Goal: Task Accomplishment & Management: Manage account settings

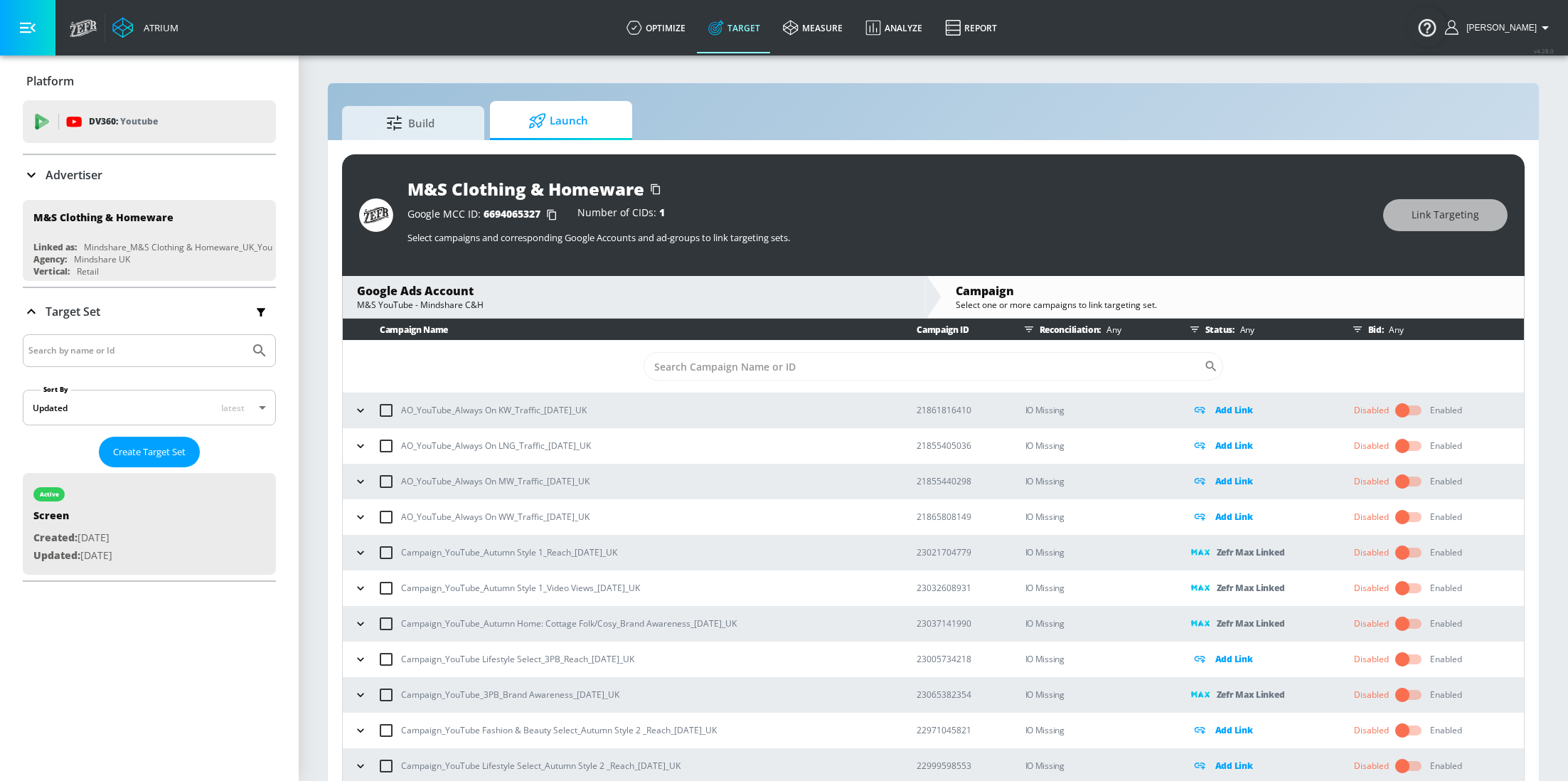
scroll to position [20, 0]
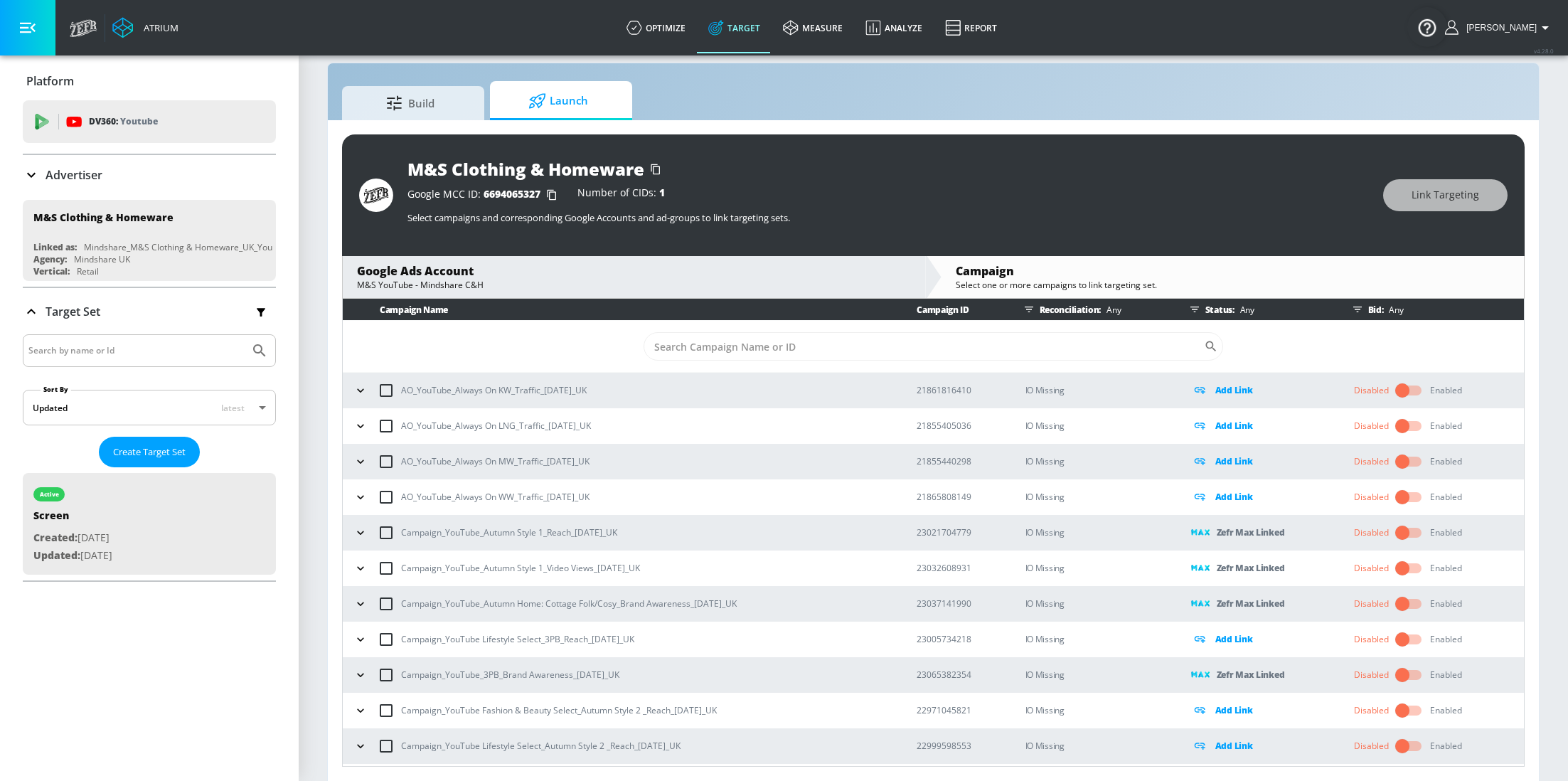
click at [66, 183] on div "Advertiser" at bounding box center [63, 174] width 79 height 18
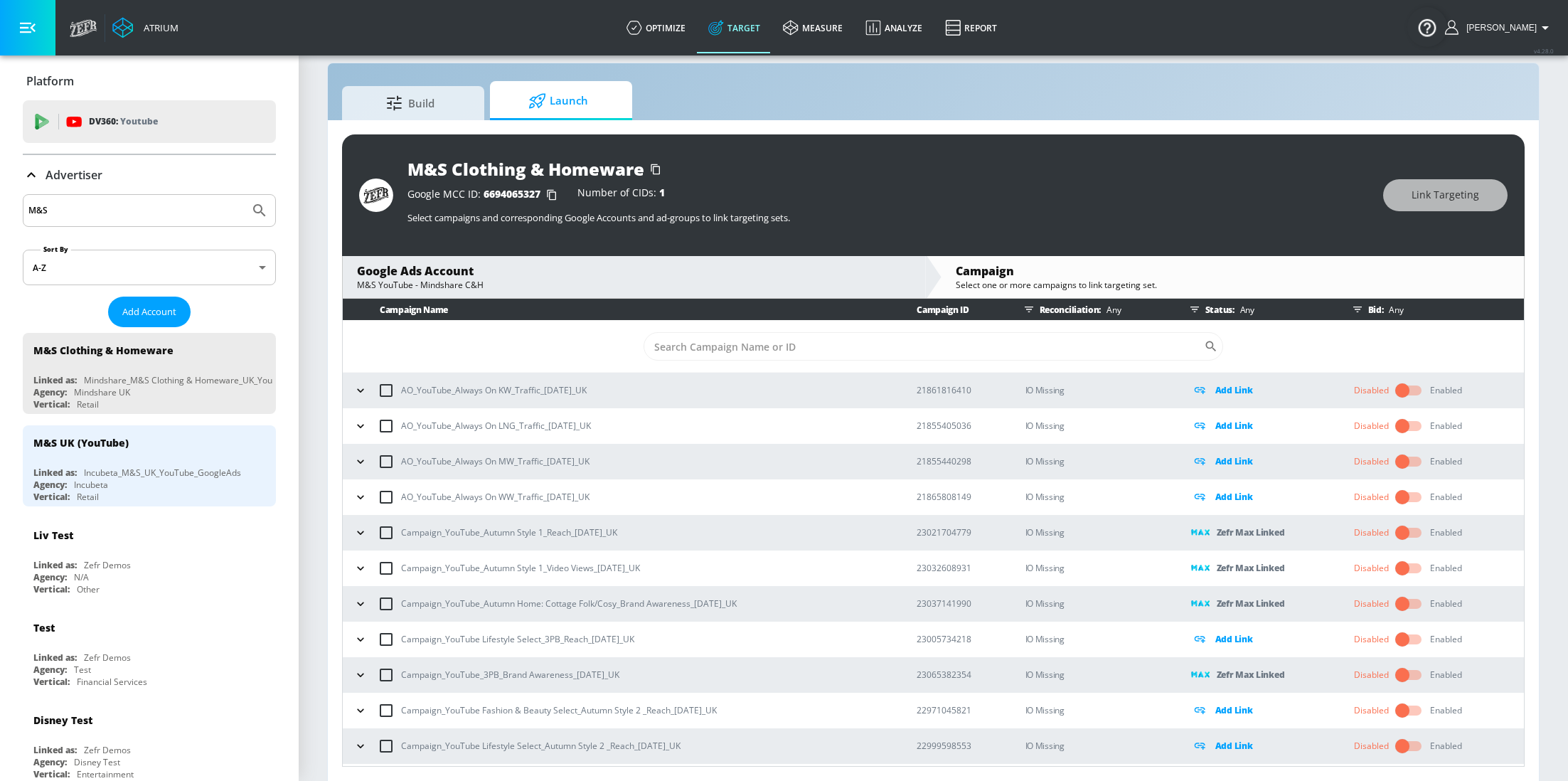
click at [135, 209] on input "M&S" at bounding box center [137, 210] width 216 height 18
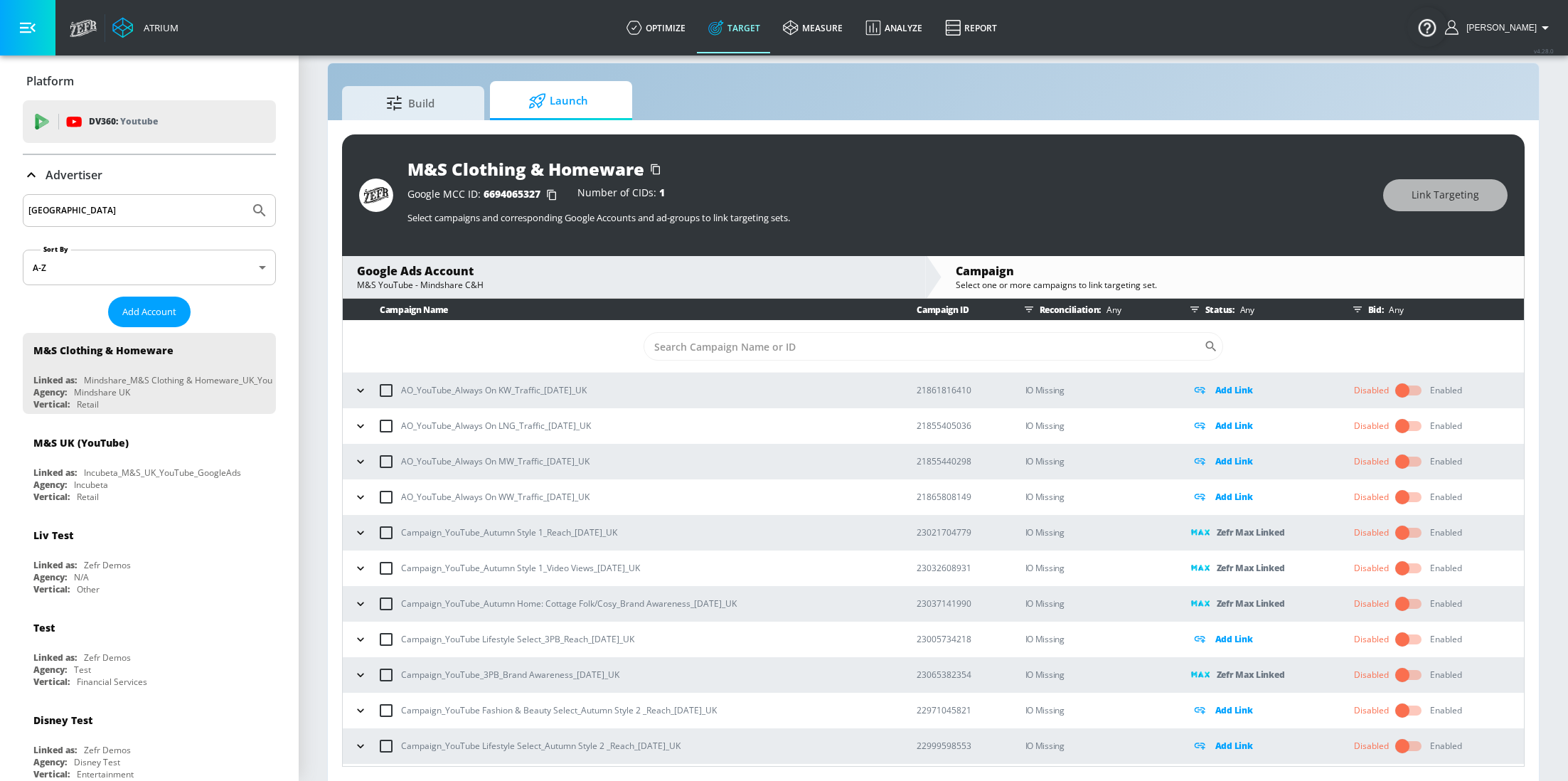
type input "[GEOGRAPHIC_DATA]"
click at [244, 195] on button "Submit Search" at bounding box center [259, 210] width 31 height 31
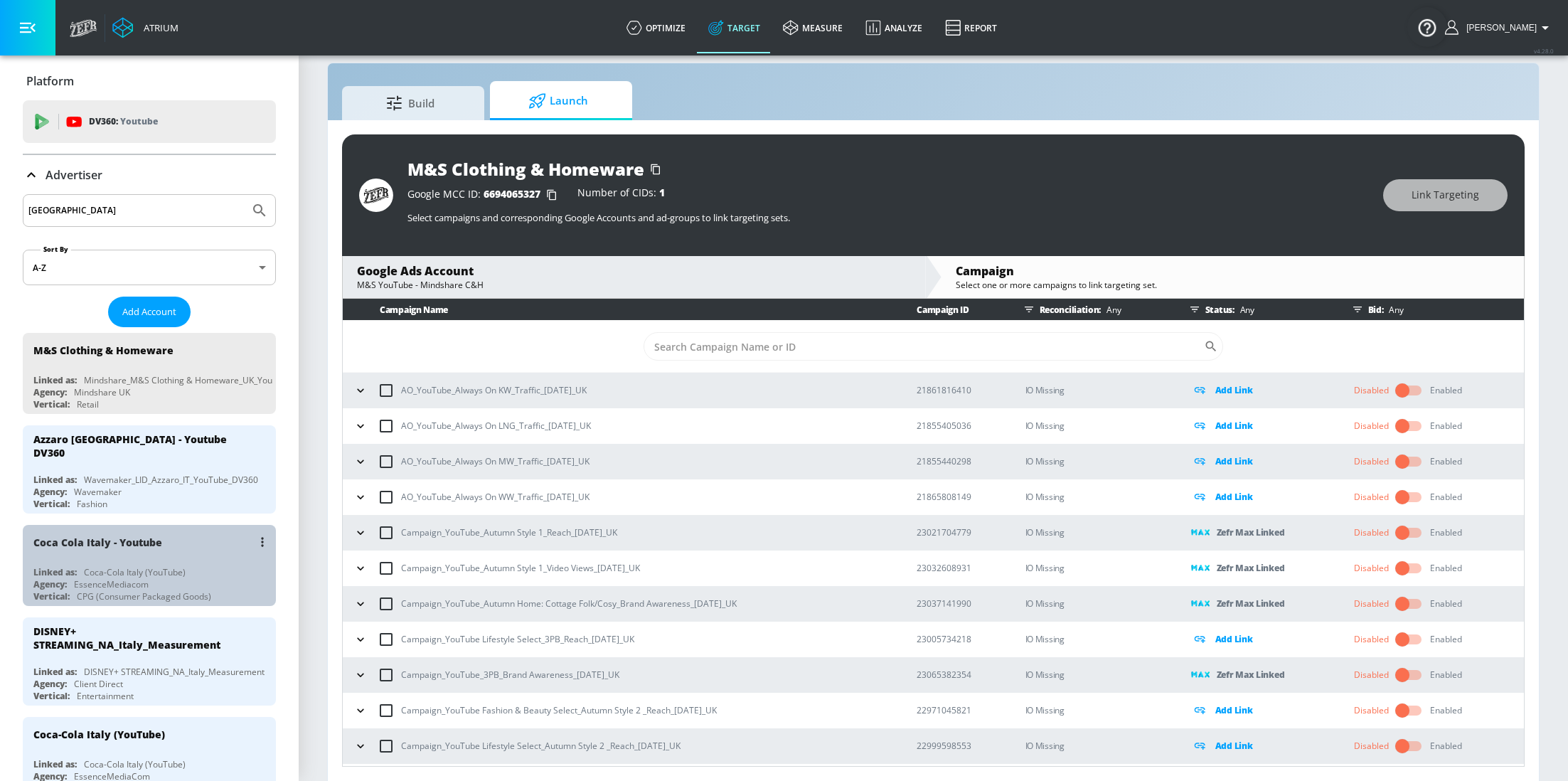
click at [105, 553] on div "Coca Cola Italy - Youtube Linked as: Coca-Cola Italy (YouTube) Agency: EssenceM…" at bounding box center [149, 565] width 253 height 81
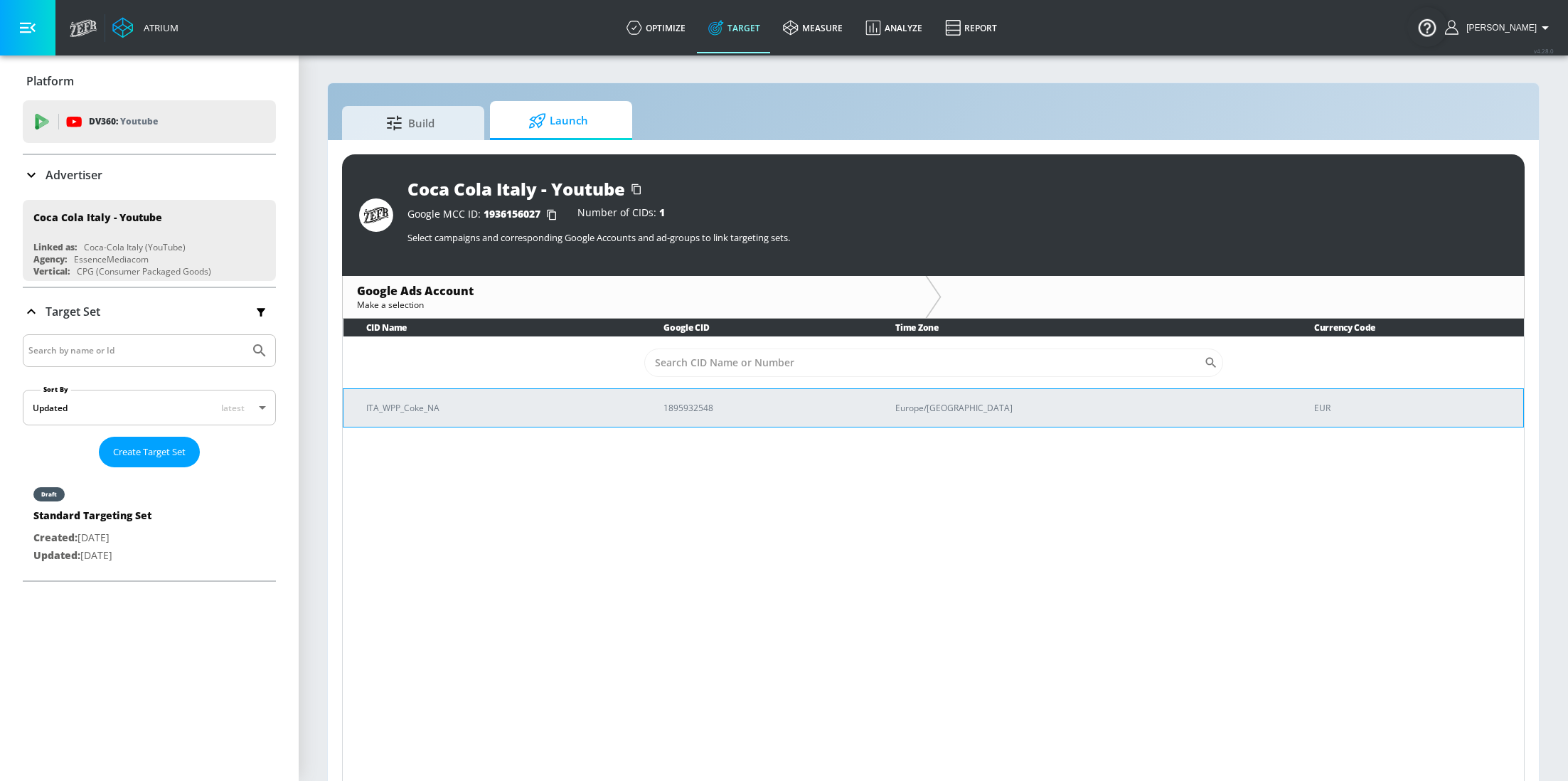
click at [504, 424] on td "ITA_WPP_Coke_NA" at bounding box center [492, 408] width 298 height 39
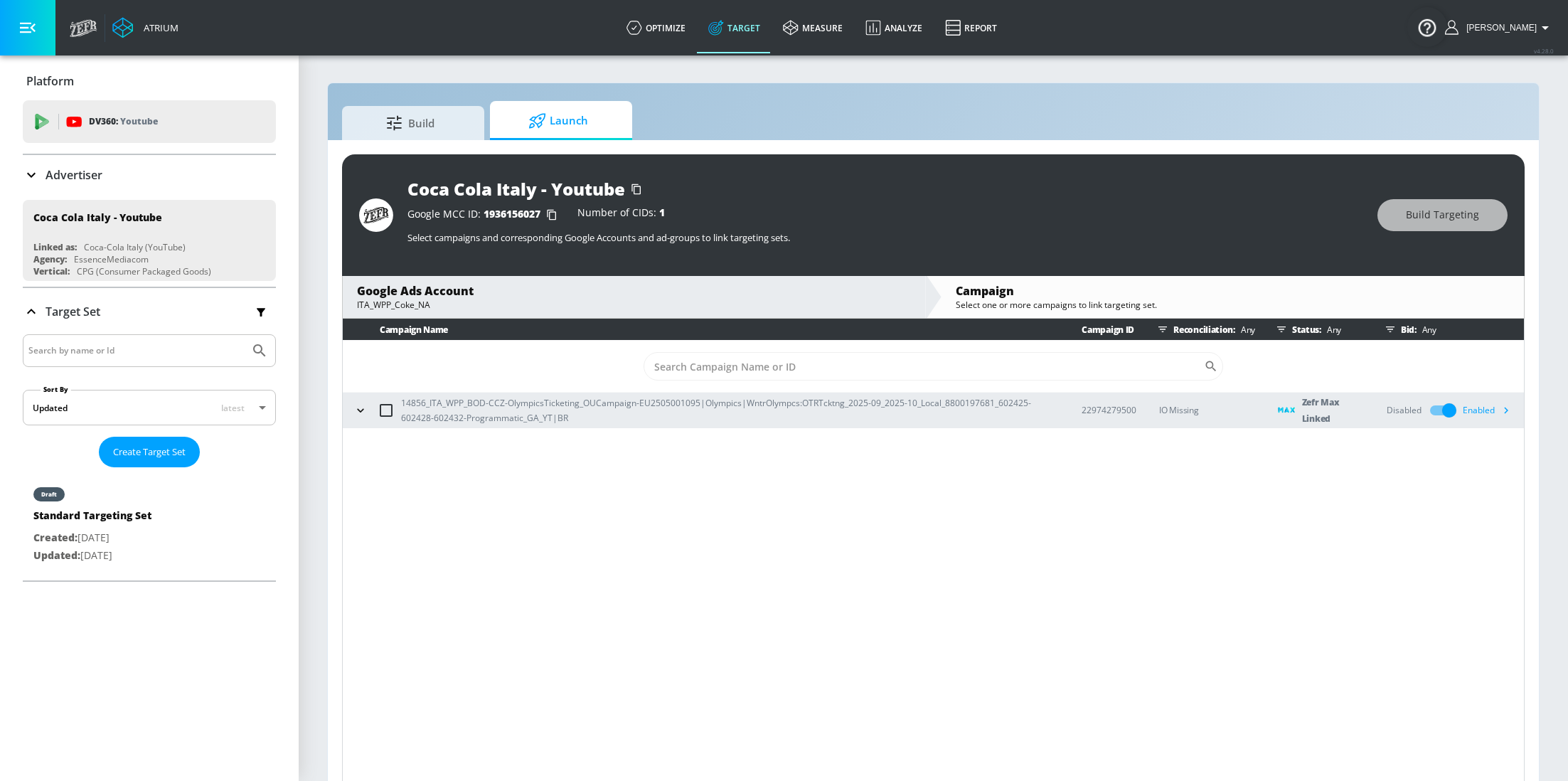
click at [1493, 408] on div "Enabled" at bounding box center [1490, 409] width 54 height 21
click at [1480, 411] on div "Enabled" at bounding box center [1490, 409] width 54 height 21
click at [1504, 411] on icon "button" at bounding box center [1505, 409] width 15 height 15
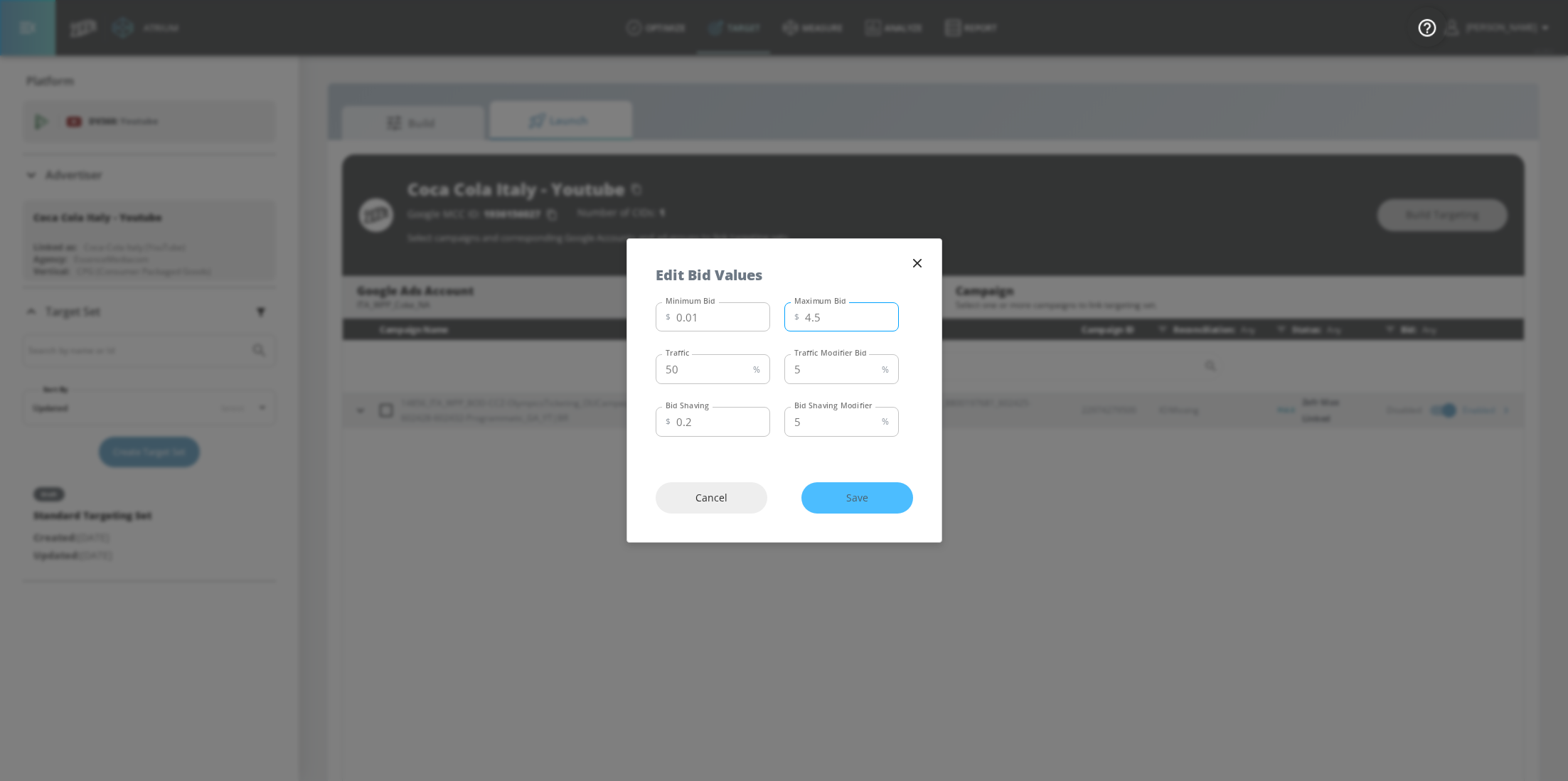
click at [828, 321] on input "4.5" at bounding box center [852, 317] width 94 height 30
type input "4"
click at [918, 419] on div "Minimum Bid $ 0.01 Minimum Bid Maximum Bid $ 4 Maximum Bid Traffic 50 % Traffic…" at bounding box center [784, 375] width 315 height 157
click at [859, 490] on span "Save" at bounding box center [857, 497] width 54 height 18
click at [871, 498] on div "Cancel Save" at bounding box center [784, 498] width 315 height 89
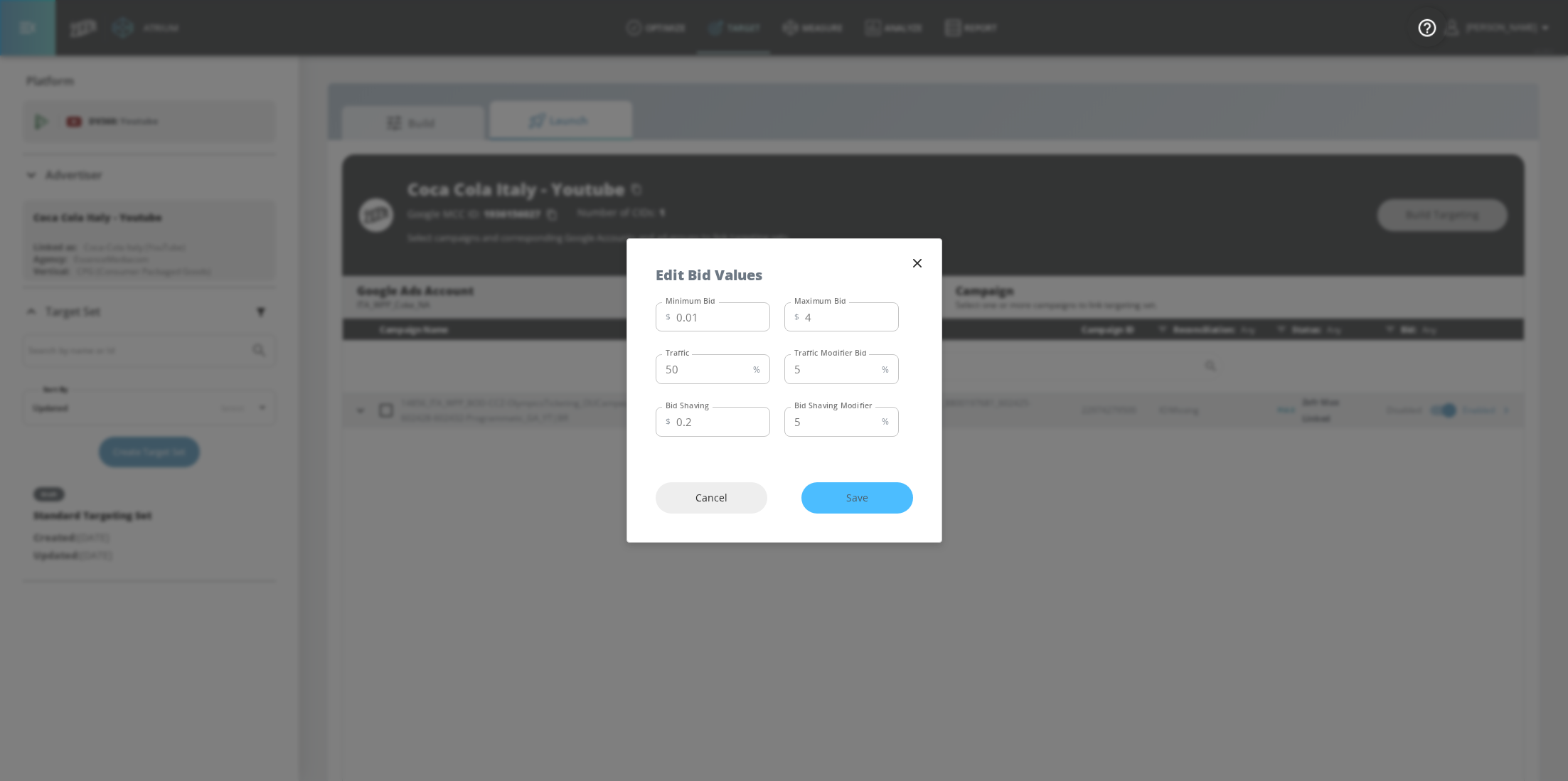
click at [856, 492] on div "Cancel Save" at bounding box center [784, 498] width 315 height 89
click at [849, 492] on div "Cancel Save" at bounding box center [784, 498] width 315 height 89
click at [916, 262] on icon "button" at bounding box center [917, 263] width 16 height 16
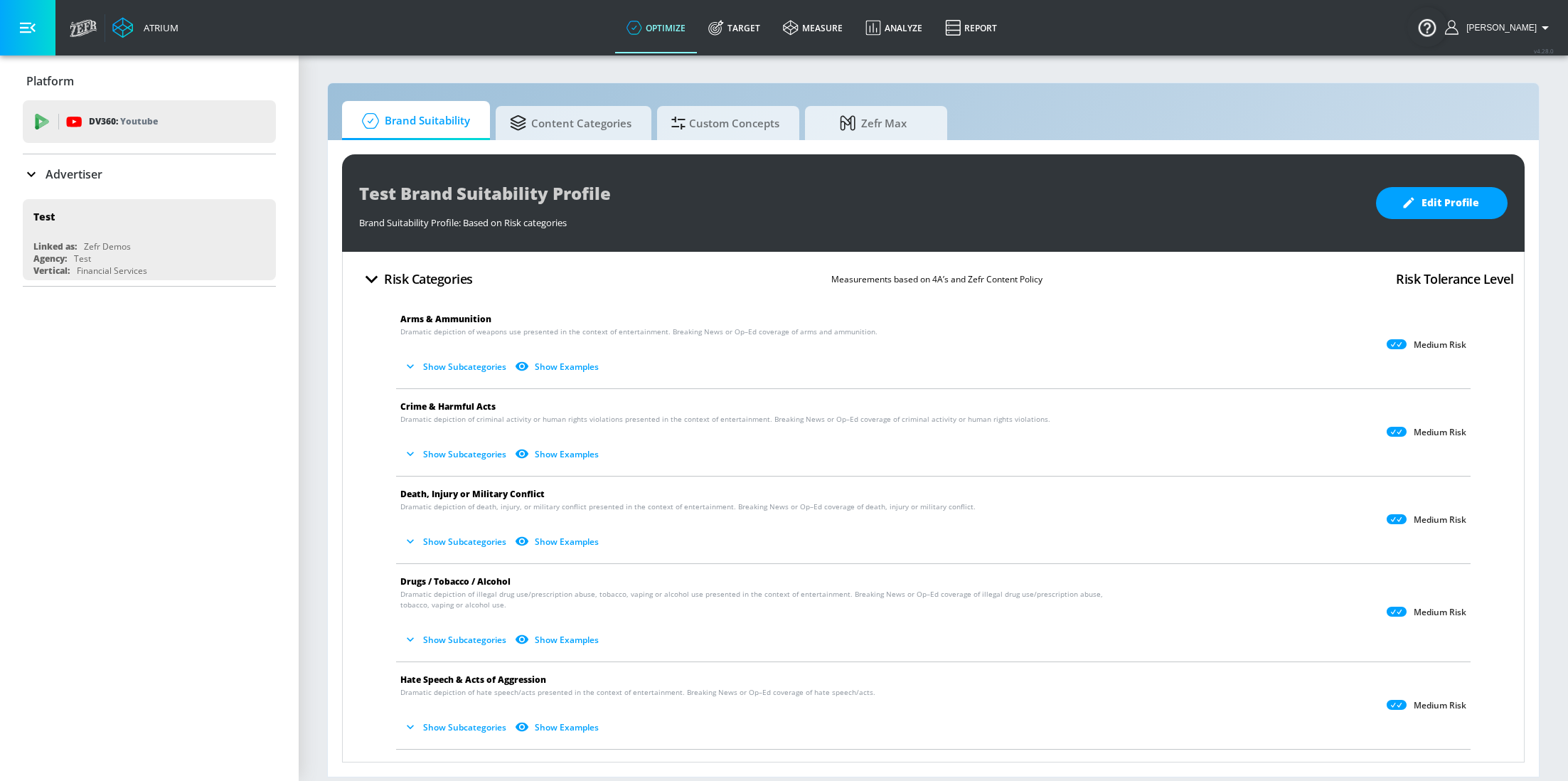
click at [101, 181] on p "Advertiser" at bounding box center [74, 173] width 57 height 16
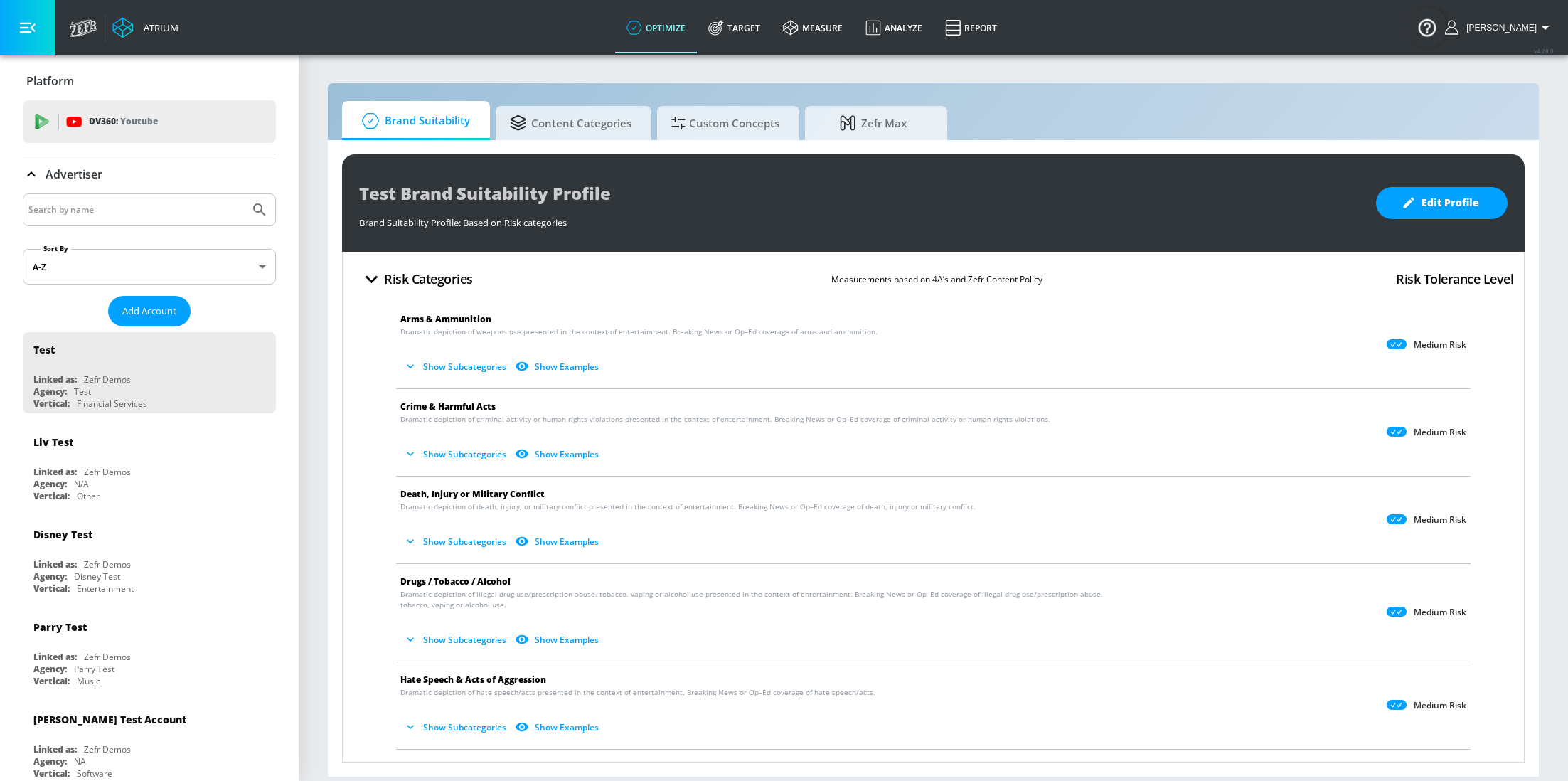
click at [115, 205] on input "Search by name" at bounding box center [137, 209] width 216 height 18
type input "M&S"
click at [244, 194] on button "Submit Search" at bounding box center [259, 209] width 31 height 31
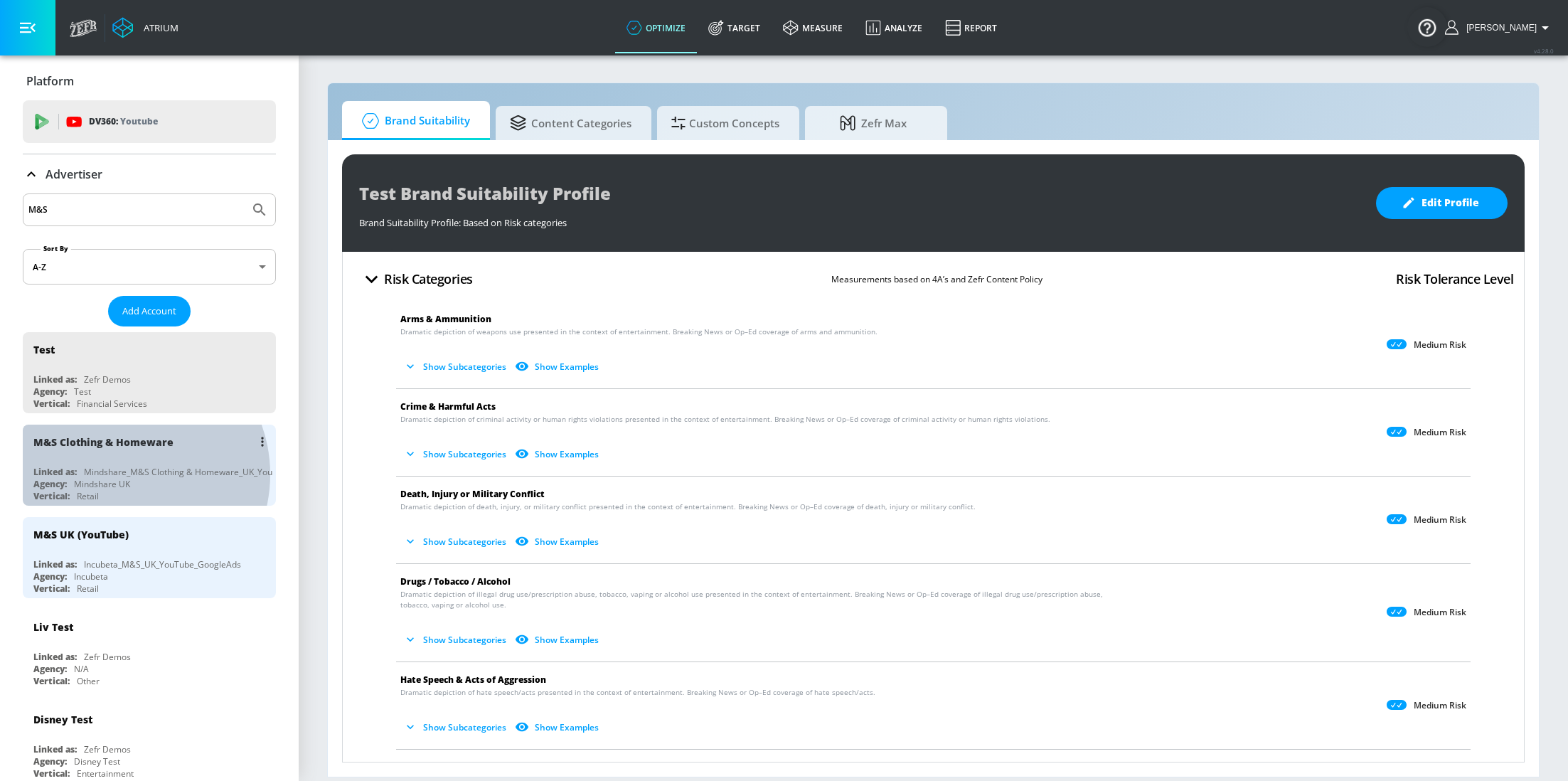
click at [124, 473] on div "Mindshare_M&S Clothing & Homeware_UK_YouTube_GoogleAds" at bounding box center [211, 471] width 255 height 12
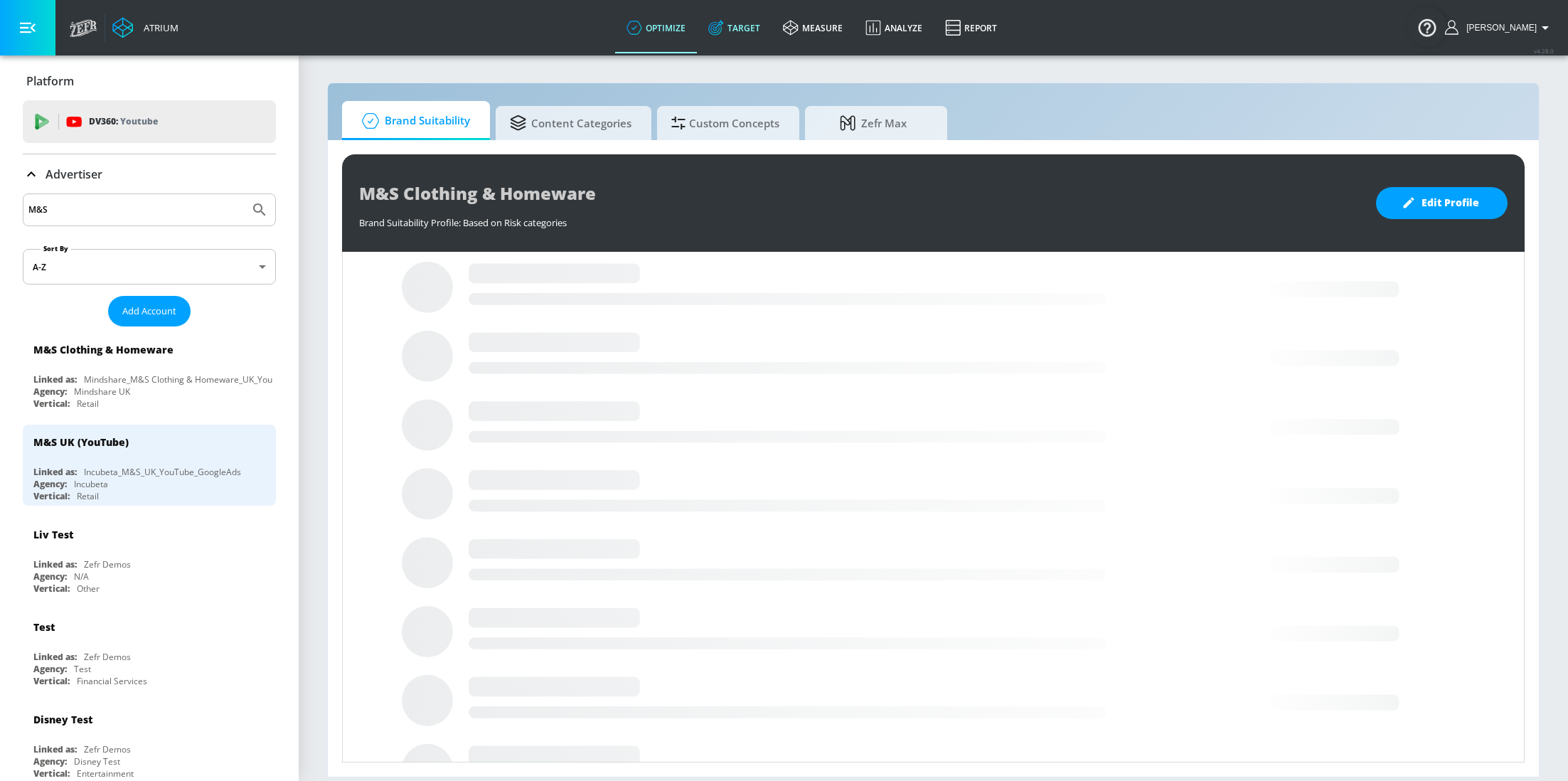
click at [737, 20] on link "Target" at bounding box center [734, 28] width 75 height 52
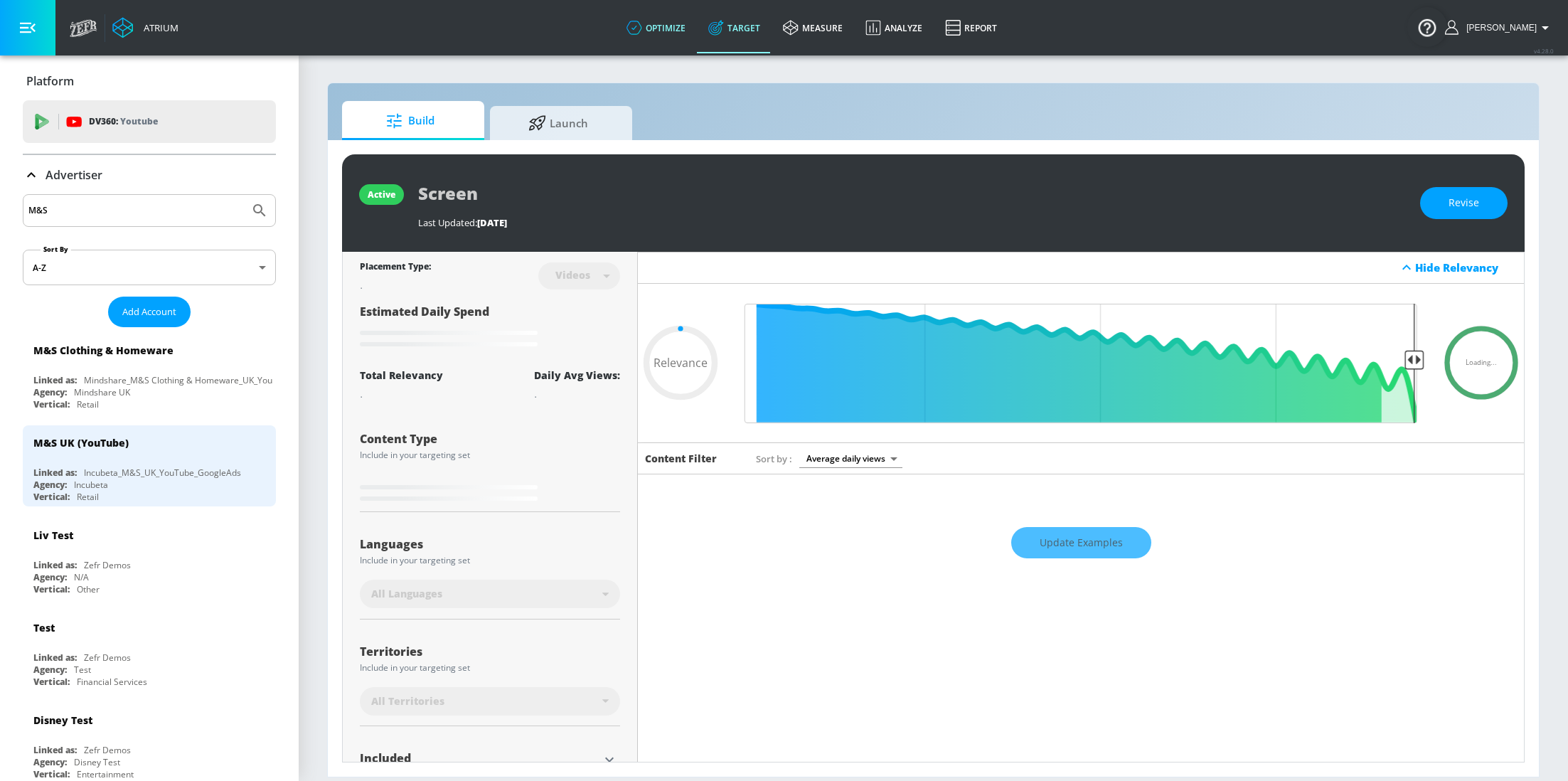
type input "0.05"
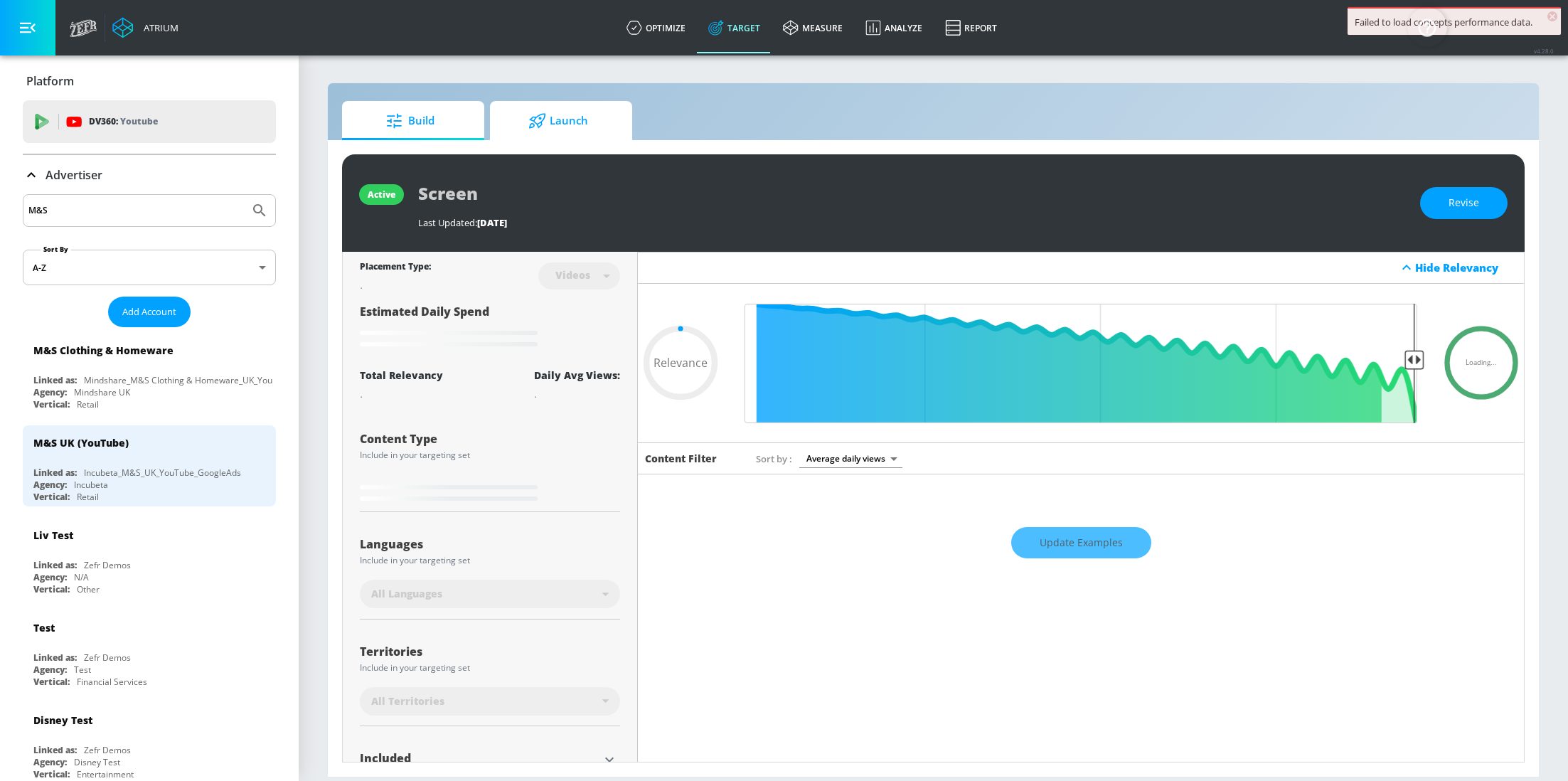
click at [593, 127] on span "Launch" at bounding box center [558, 121] width 108 height 34
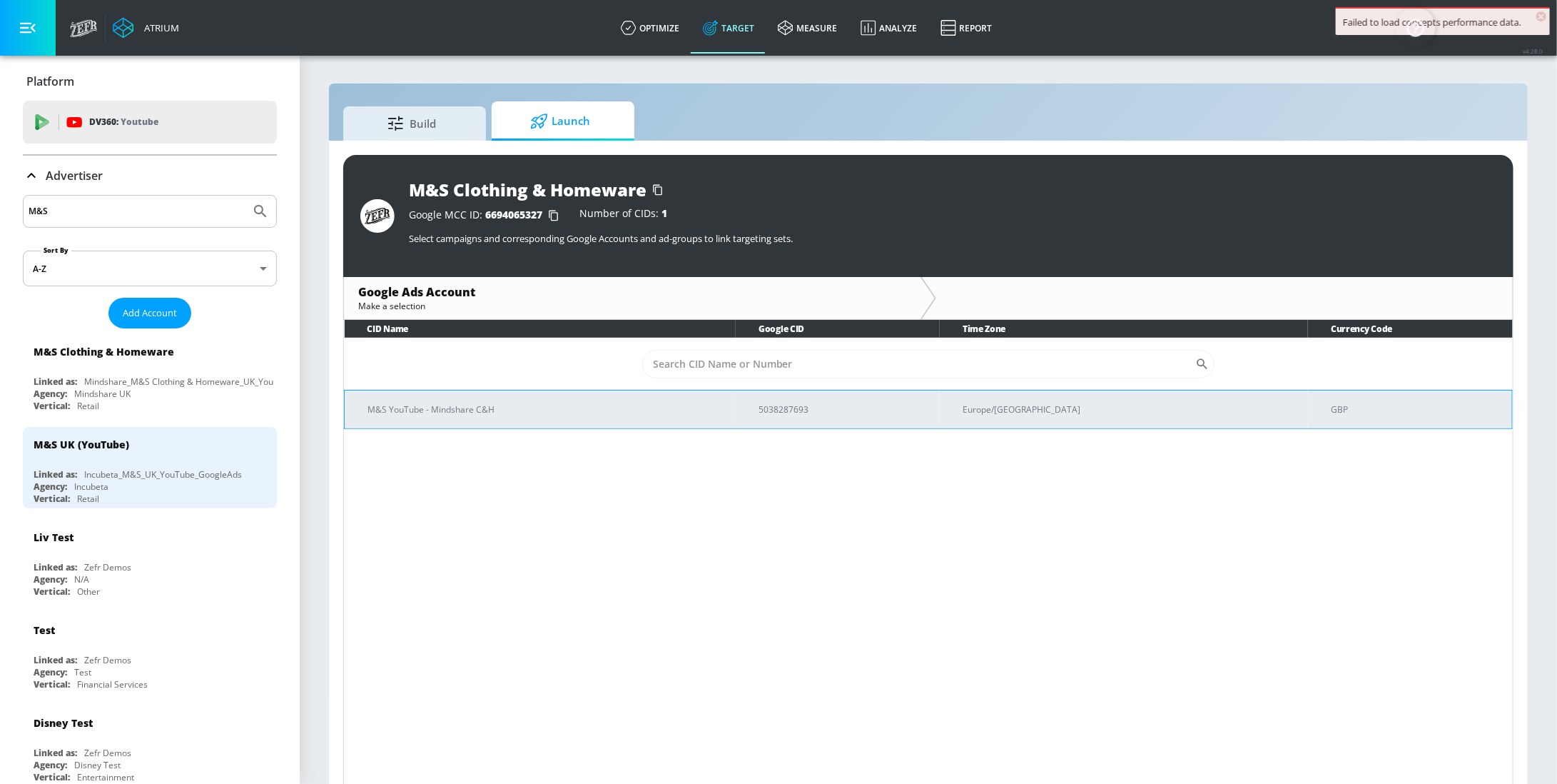
click at [658, 412] on p "M&S YouTube - Mindshare C&H" at bounding box center [545, 409] width 356 height 15
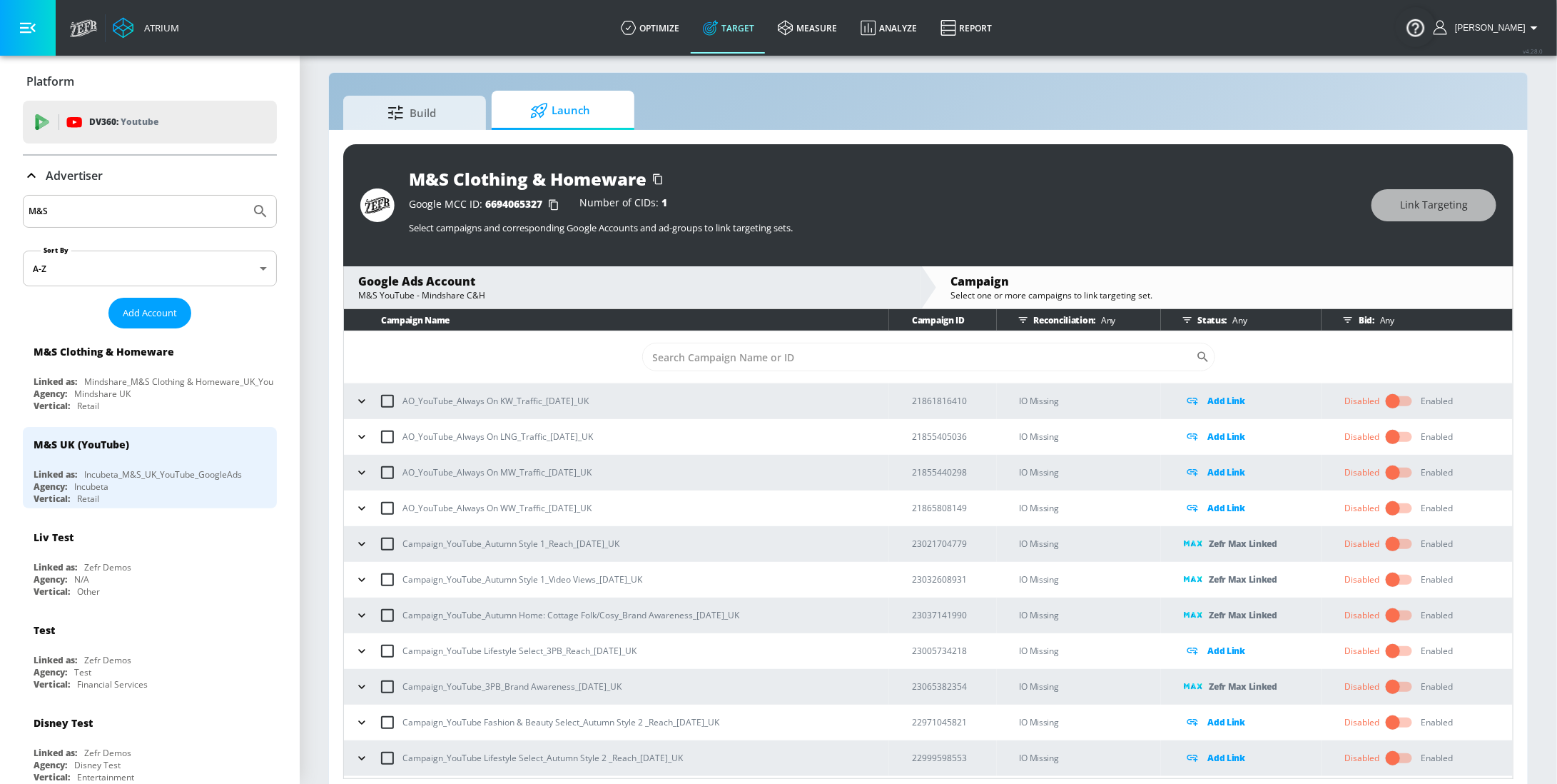
scroll to position [20, 0]
